Goal: Information Seeking & Learning: Learn about a topic

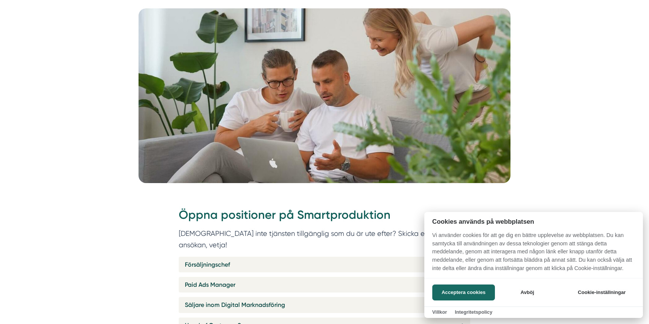
scroll to position [163, 0]
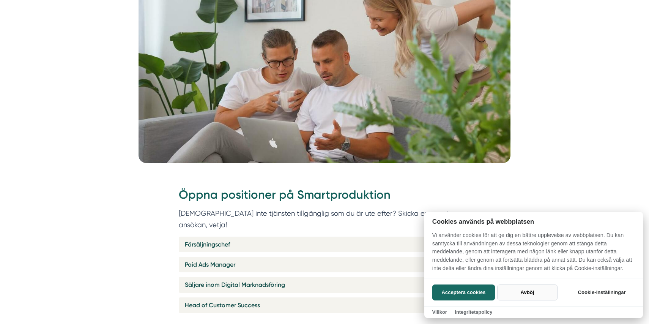
click at [526, 291] on button "Avböj" at bounding box center [527, 292] width 60 height 16
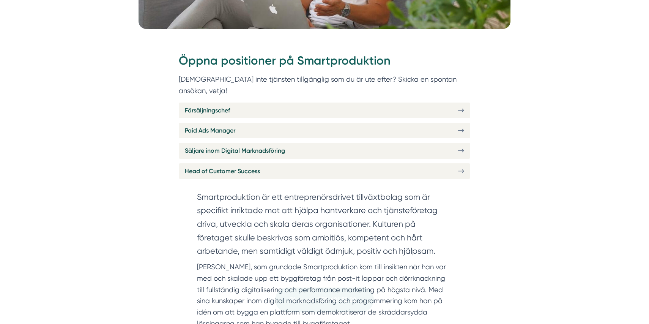
scroll to position [308, 0]
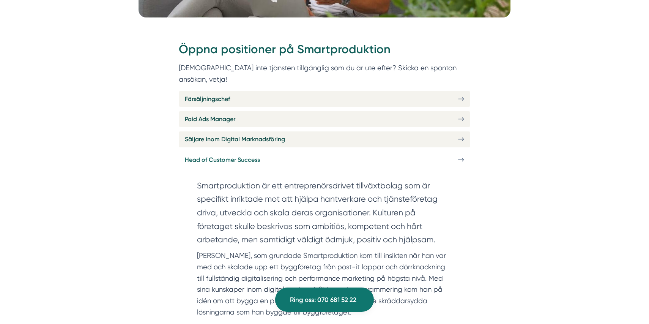
click at [444, 152] on link "Head of Customer Success" at bounding box center [324, 160] width 291 height 16
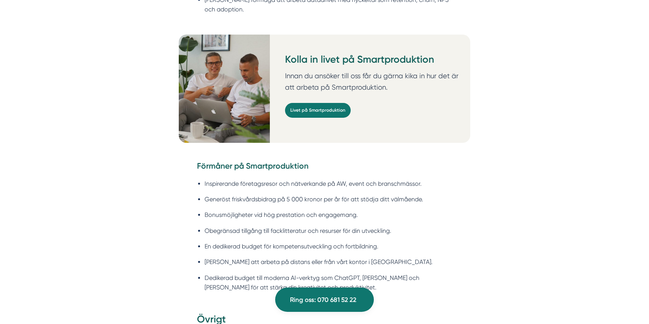
scroll to position [1058, 0]
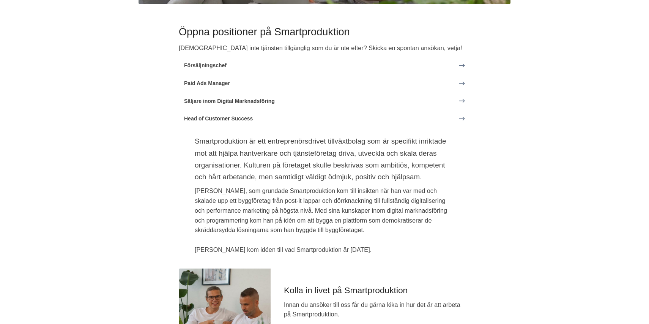
scroll to position [310, 0]
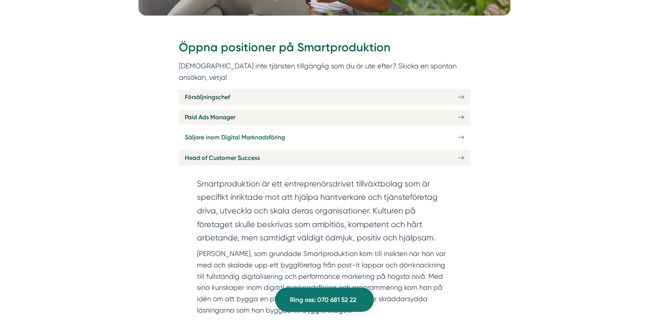
click at [387, 129] on link "Säljare inom Digital Marknadsföring" at bounding box center [324, 137] width 291 height 16
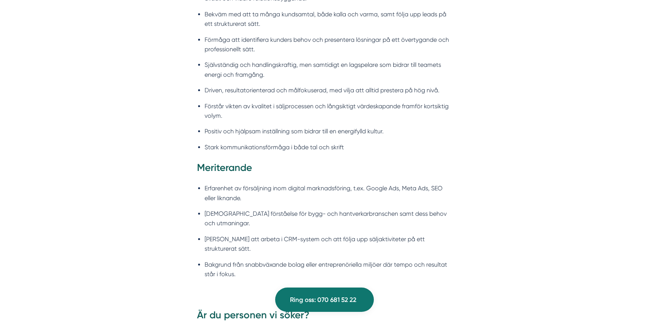
scroll to position [997, 0]
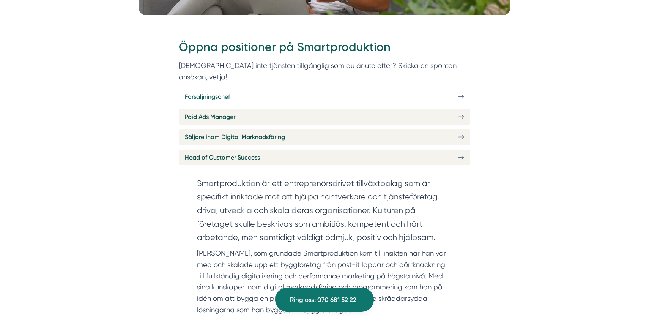
click at [354, 91] on link "Försäljningschef" at bounding box center [324, 97] width 291 height 16
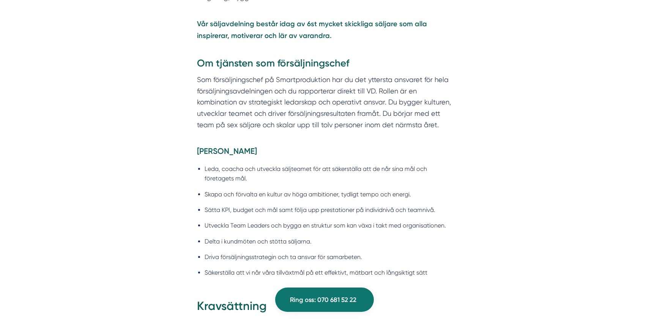
scroll to position [571, 0]
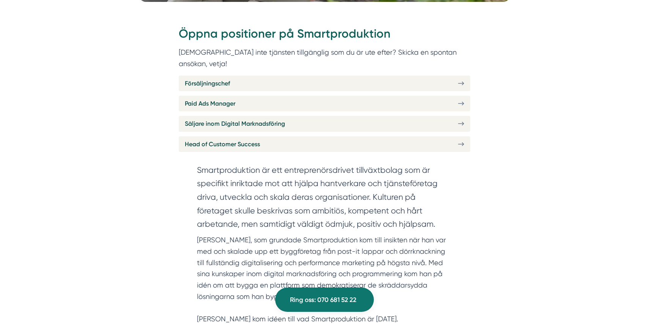
scroll to position [334, 0]
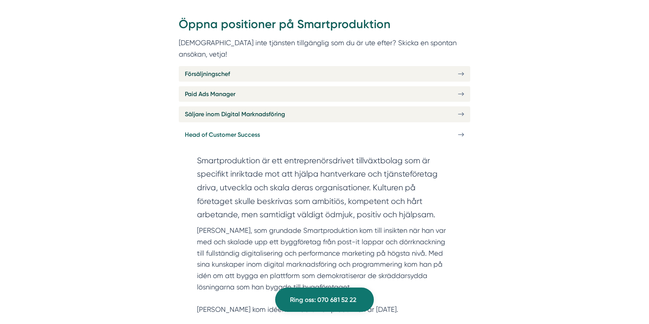
click at [353, 127] on link "Head of Customer Success" at bounding box center [324, 135] width 291 height 16
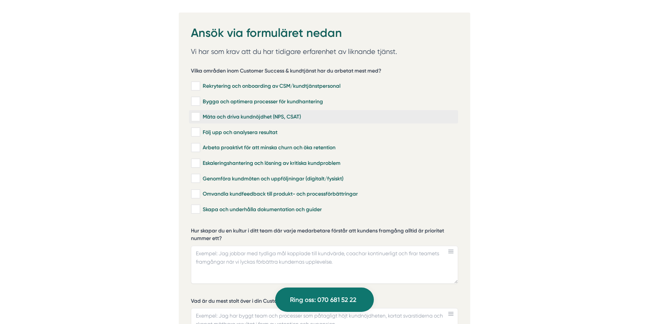
scroll to position [1635, 0]
